Goal: Find specific page/section: Find specific page/section

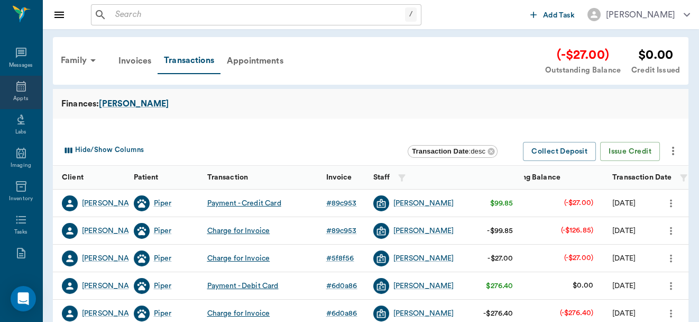
click at [19, 89] on icon at bounding box center [21, 86] width 13 height 13
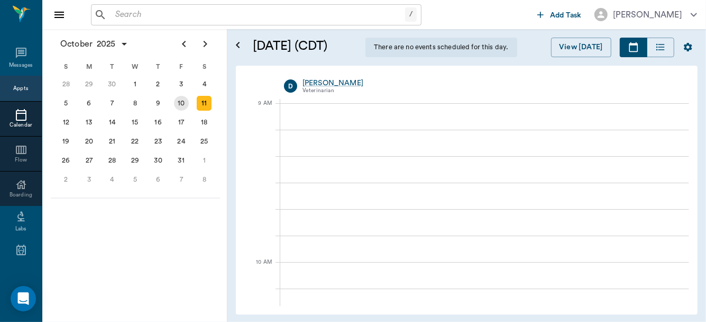
click at [179, 102] on div "10" at bounding box center [181, 103] width 15 height 15
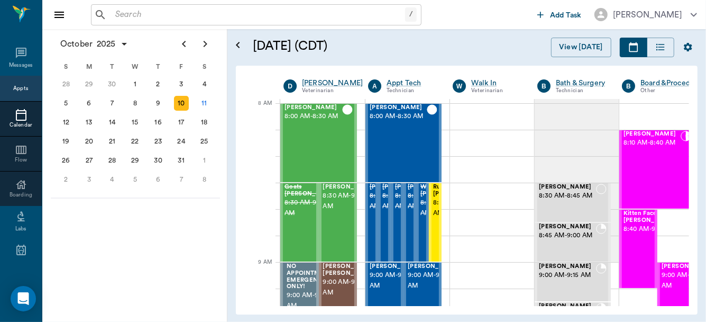
click at [179, 102] on div "10" at bounding box center [181, 103] width 15 height 15
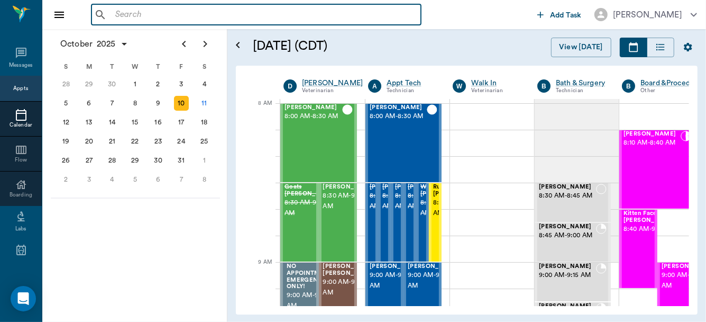
click at [170, 20] on input "text" at bounding box center [264, 14] width 306 height 15
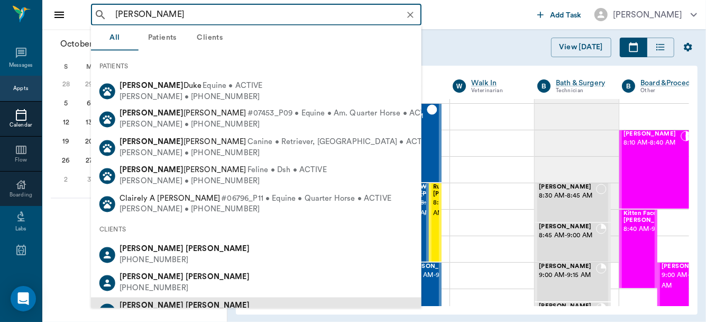
click at [186, 306] on b "[PERSON_NAME]" at bounding box center [218, 305] width 64 height 8
type input "[PERSON_NAME]"
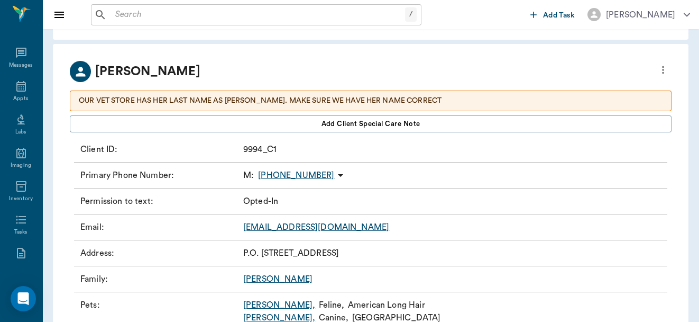
scroll to position [87, 0]
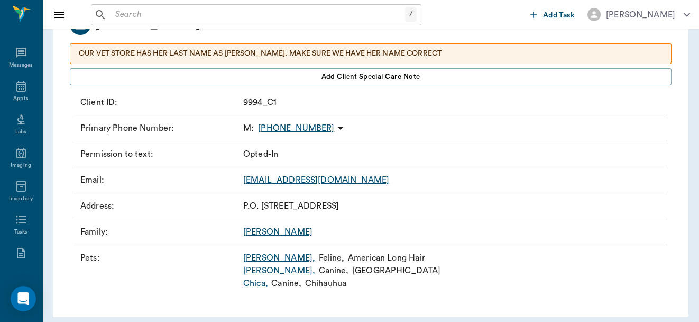
click at [257, 254] on link "[PERSON_NAME] ," at bounding box center [279, 257] width 72 height 13
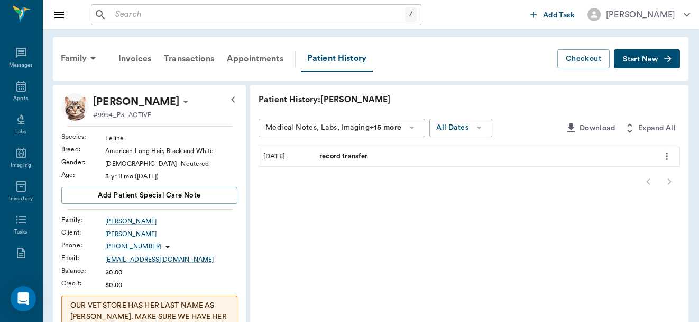
click at [350, 157] on span "record transfer" at bounding box center [344, 156] width 50 height 10
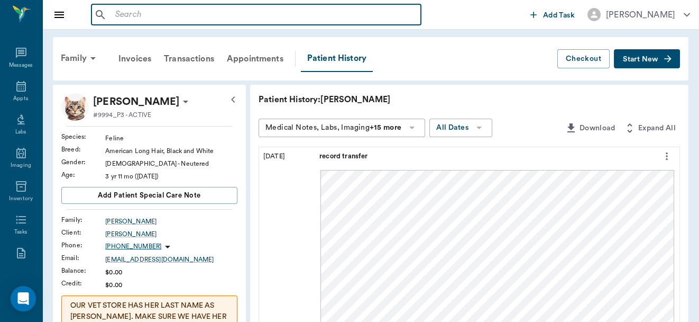
click at [181, 19] on input "text" at bounding box center [264, 14] width 306 height 15
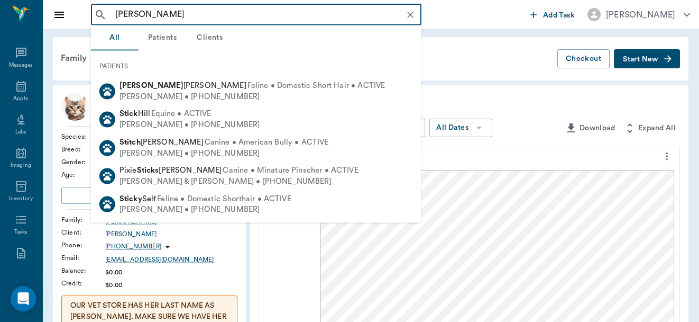
click at [126, 12] on input "[PERSON_NAME]" at bounding box center [264, 14] width 307 height 15
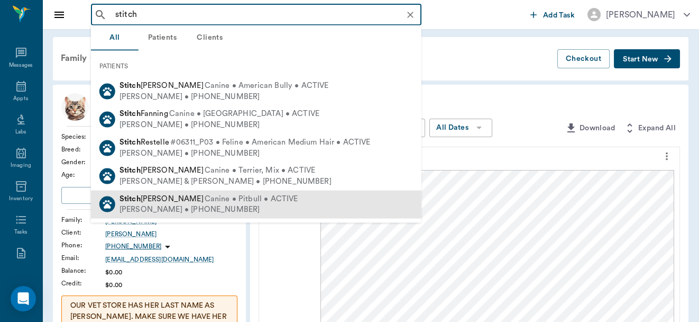
click at [205, 201] on span "Canine • Pitbull • ACTIVE" at bounding box center [252, 198] width 94 height 11
type input "stitch"
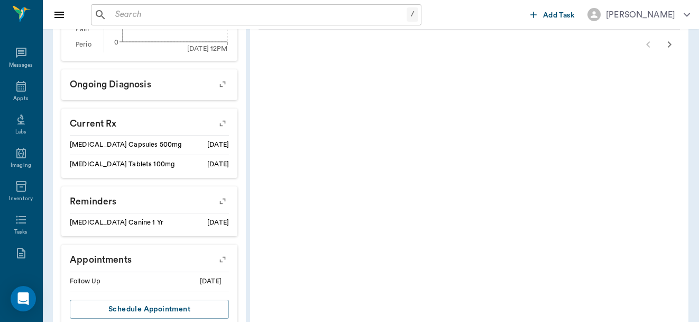
scroll to position [436, 0]
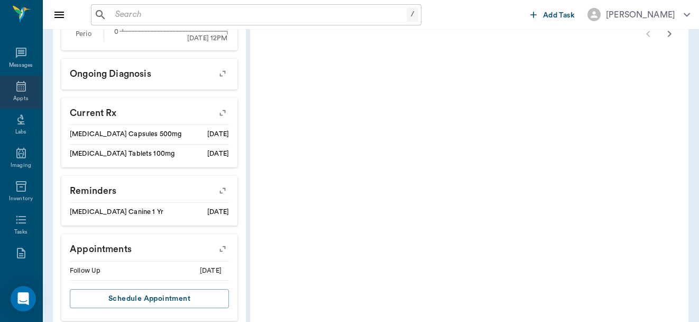
click at [19, 88] on icon at bounding box center [21, 86] width 13 height 13
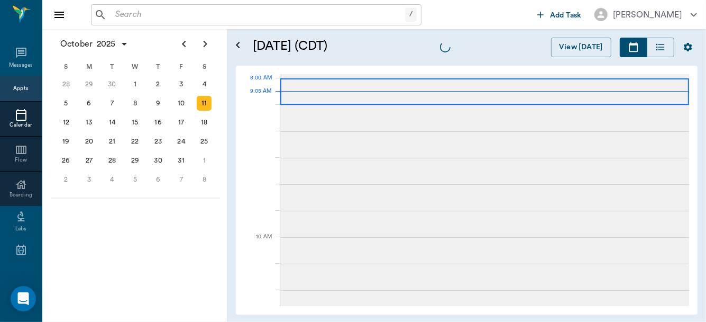
click at [295, 88] on div at bounding box center [484, 91] width 409 height 26
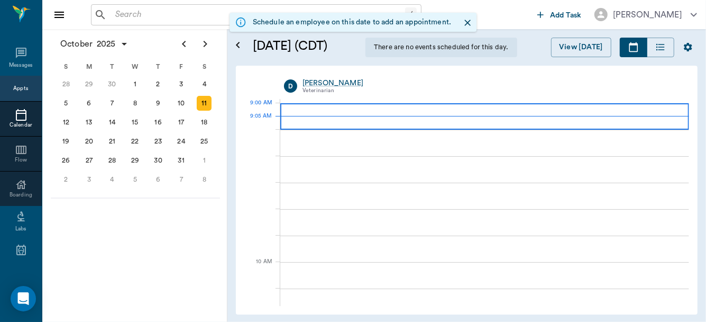
click at [304, 112] on div at bounding box center [484, 116] width 409 height 26
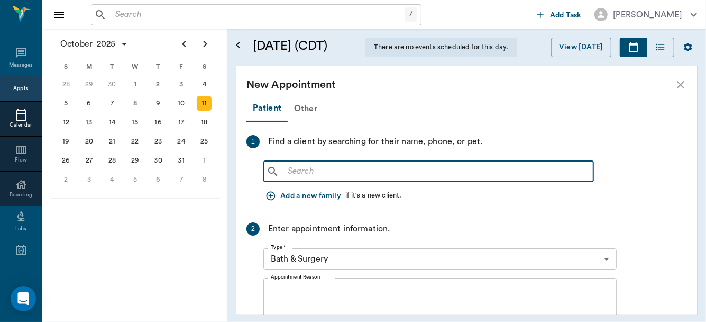
click at [329, 173] on input "text" at bounding box center [436, 171] width 306 height 15
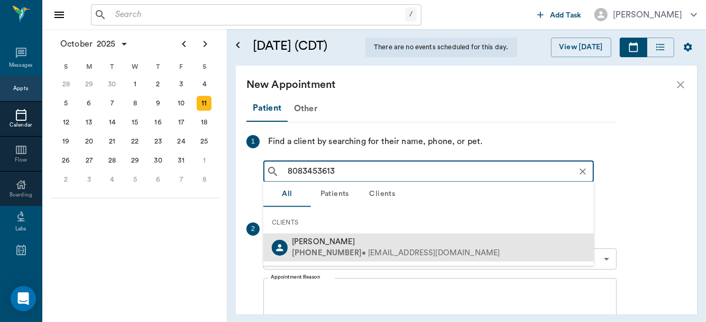
click at [350, 250] on div "[PHONE_NUMBER] • [EMAIL_ADDRESS][DOMAIN_NAME]" at bounding box center [396, 252] width 208 height 11
type input "8083453613"
